Goal: Information Seeking & Learning: Learn about a topic

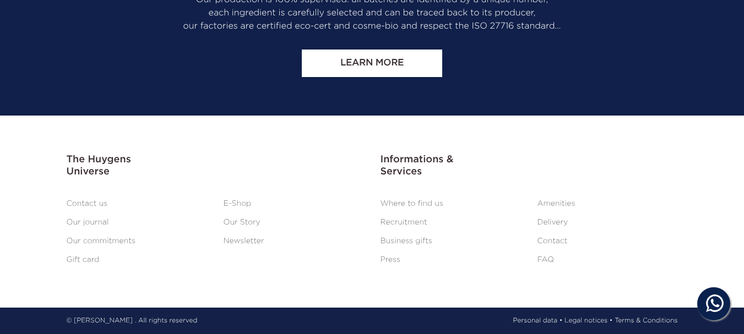
scroll to position [2975, 0]
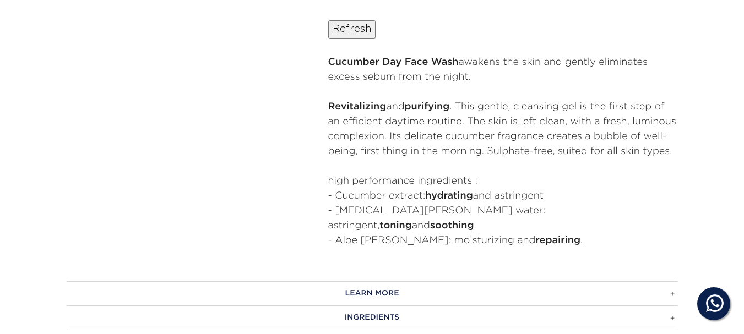
scroll to position [551, 0]
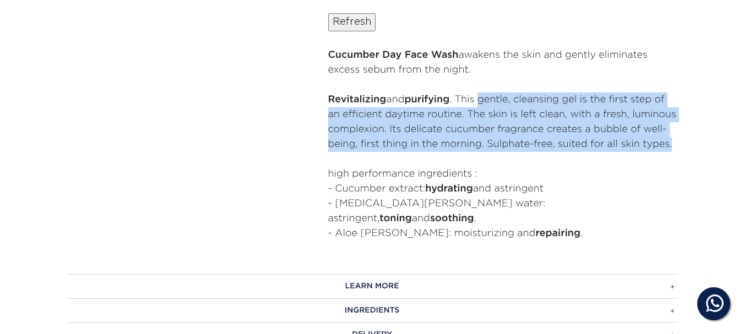
drag, startPoint x: 483, startPoint y: 98, endPoint x: 679, endPoint y: 144, distance: 201.5
copy p "gentle, cleansing gel is the first step of an efficient daytime routine. The sk…"
drag, startPoint x: 337, startPoint y: 187, endPoint x: 560, endPoint y: 185, distance: 223.1
click at [560, 185] on li "- Cucumber extract: hydrating and astringent" at bounding box center [503, 189] width 350 height 15
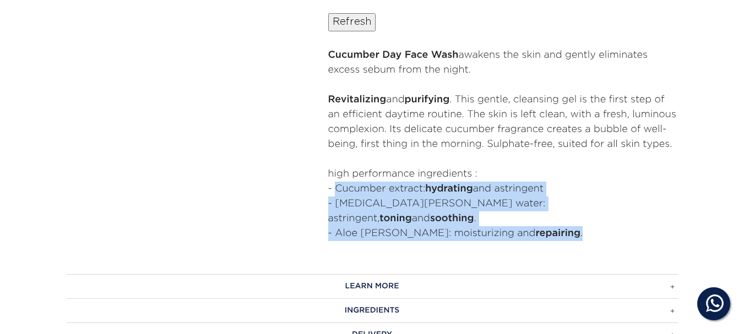
click at [530, 226] on li "- Aloe vera: moisturizing and repairing ." at bounding box center [503, 233] width 350 height 15
copy ul "Cucumber extract: hydrating and astringent - Witch hazel water: astringent, ton…"
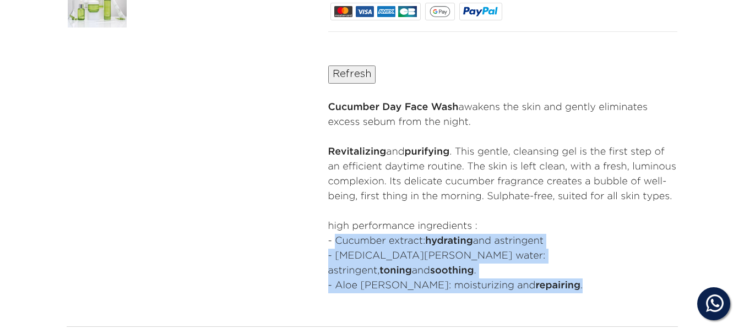
scroll to position [496, 0]
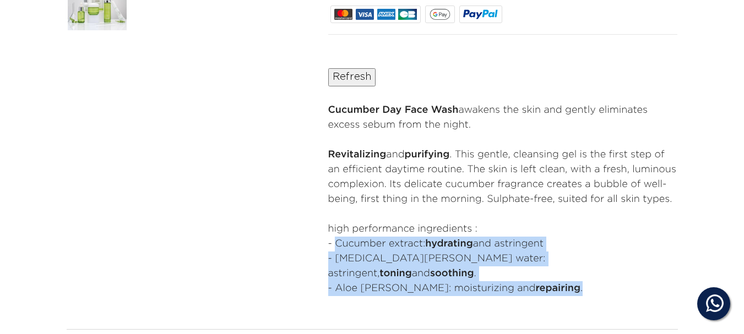
drag, startPoint x: 462, startPoint y: 111, endPoint x: 490, endPoint y: 128, distance: 32.4
click at [490, 128] on p "Cucumber Day Face Wash awakens the skin and gently eliminates excess sebum from…" at bounding box center [503, 118] width 350 height 30
copy p "awakens the skin and gently eliminates excess sebum from the night."
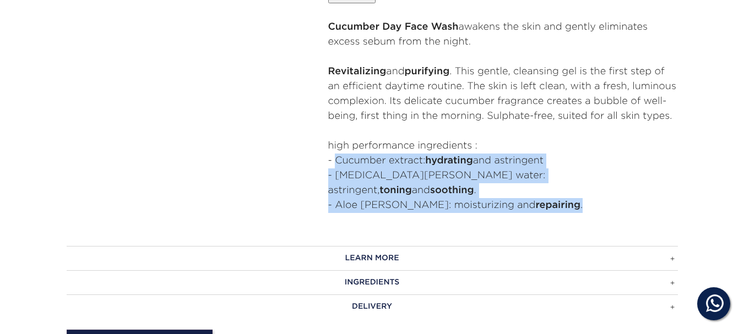
scroll to position [661, 0]
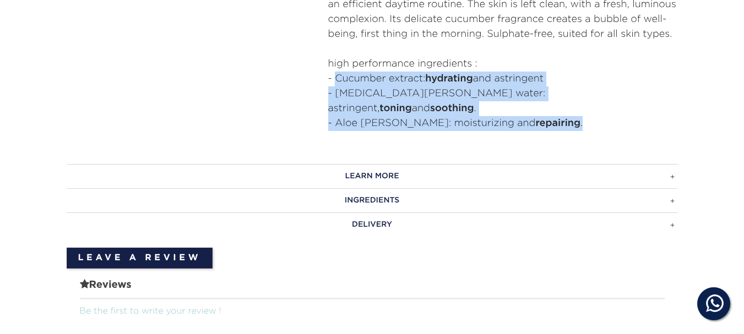
click at [365, 164] on h3 "LEARN MORE" at bounding box center [372, 176] width 611 height 24
click at [366, 188] on h3 "INGREDIENTS" at bounding box center [372, 200] width 611 height 24
drag, startPoint x: 366, startPoint y: 184, endPoint x: 632, endPoint y: 163, distance: 266.9
click at [366, 188] on h3 "INGREDIENTS" at bounding box center [372, 200] width 611 height 24
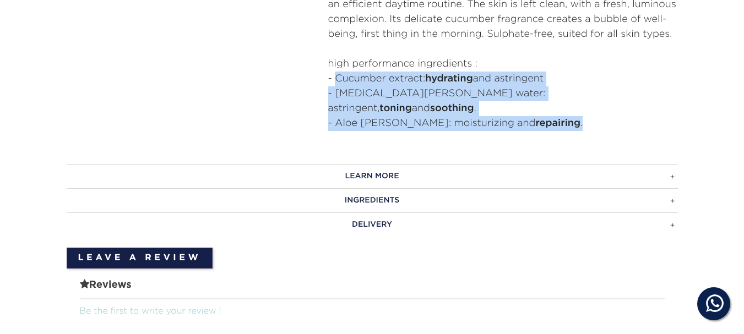
click at [672, 188] on h3 "INGREDIENTS" at bounding box center [372, 200] width 611 height 24
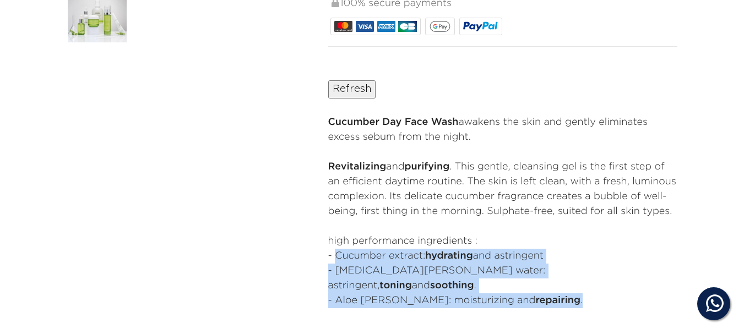
scroll to position [496, 0]
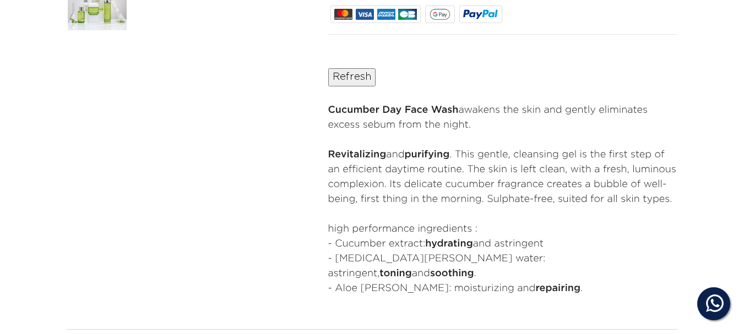
click at [342, 154] on strong "Revitalizing" at bounding box center [357, 155] width 58 height 10
click at [431, 154] on strong "purifying" at bounding box center [427, 155] width 45 height 10
copy p "Revitalizing and purifying"
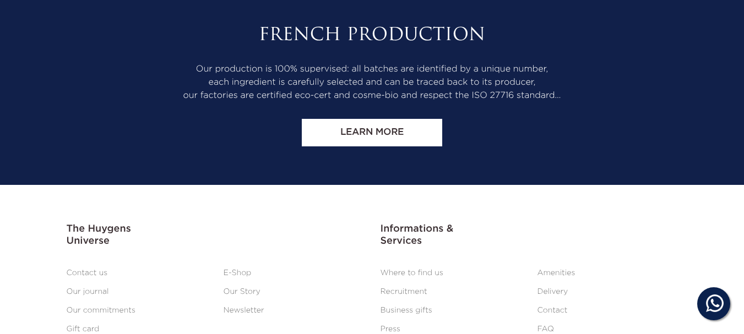
scroll to position [2022, 0]
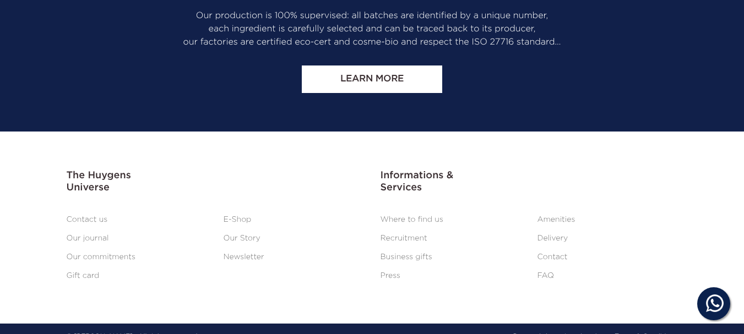
click at [553, 253] on link "Contact" at bounding box center [553, 257] width 30 height 8
click at [89, 216] on link "Contact us" at bounding box center [87, 220] width 41 height 8
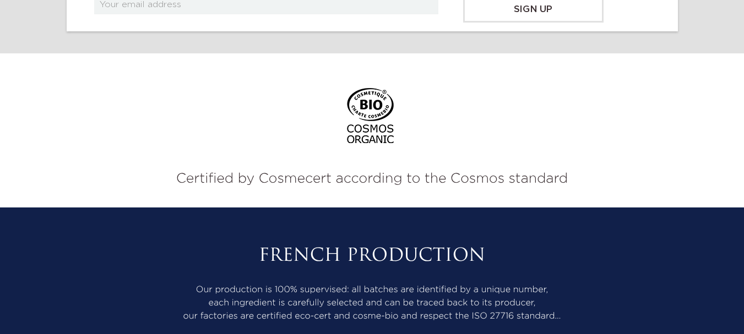
scroll to position [936, 0]
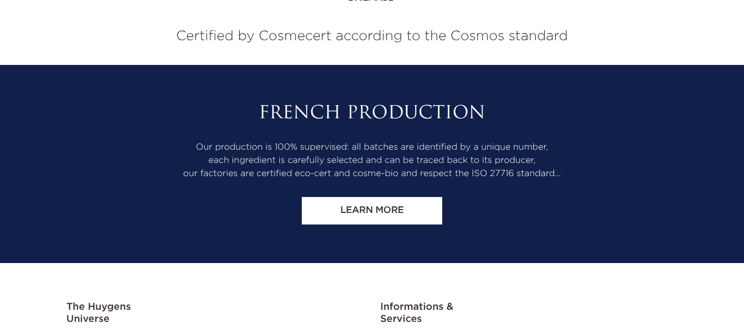
click at [345, 212] on link "Learn more" at bounding box center [372, 211] width 140 height 28
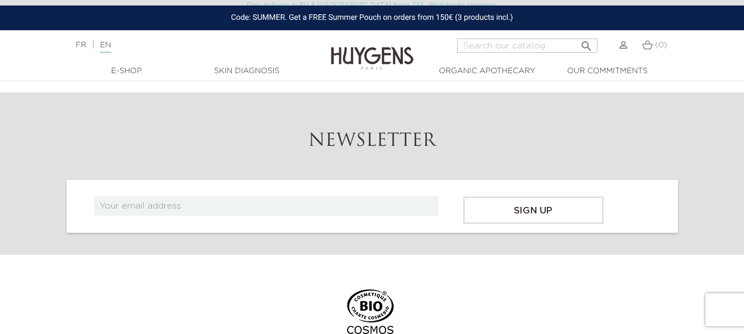
scroll to position [606, 0]
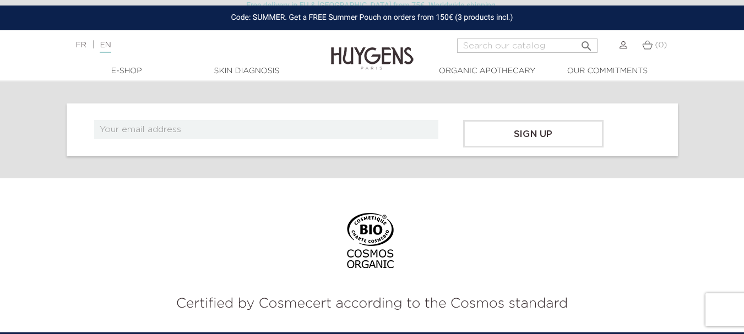
scroll to position [826, 0]
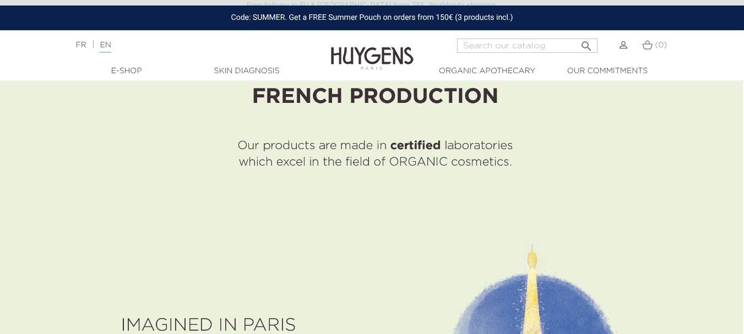
scroll to position [3181, 0]
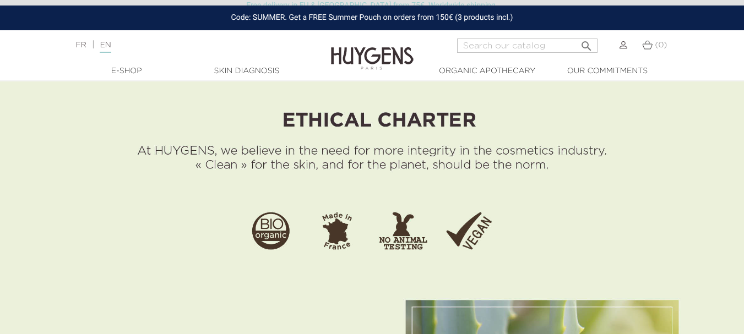
scroll to position [387, 0]
